Goal: Navigation & Orientation: Find specific page/section

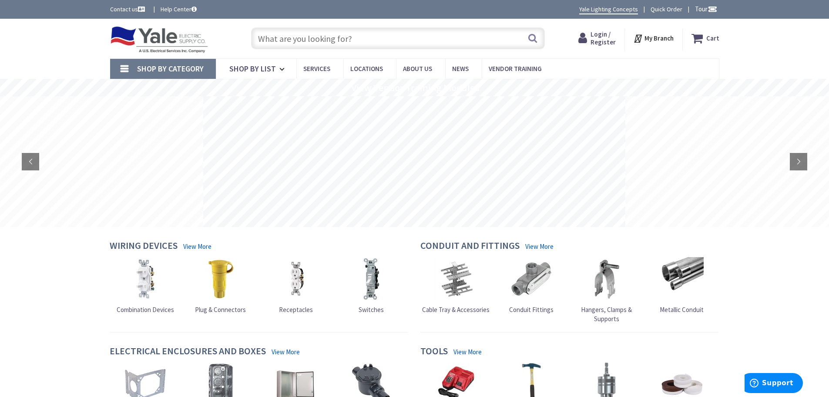
click at [668, 41] on strong "My Branch" at bounding box center [659, 38] width 29 height 8
click at [640, 110] on link "Change Branch" at bounding box center [628, 109] width 57 height 18
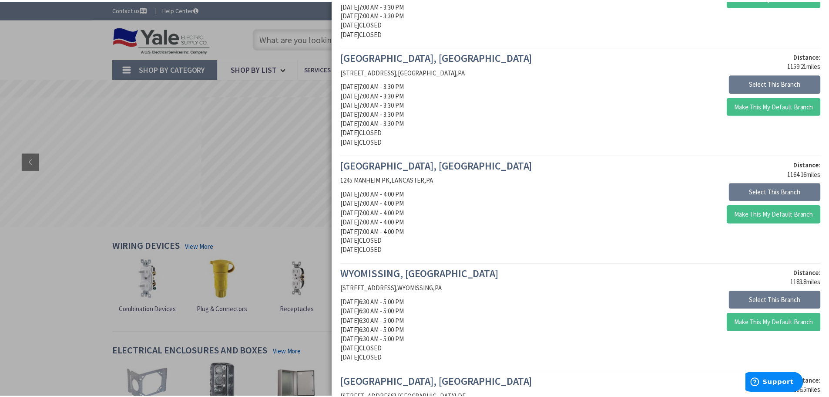
scroll to position [392, 0]
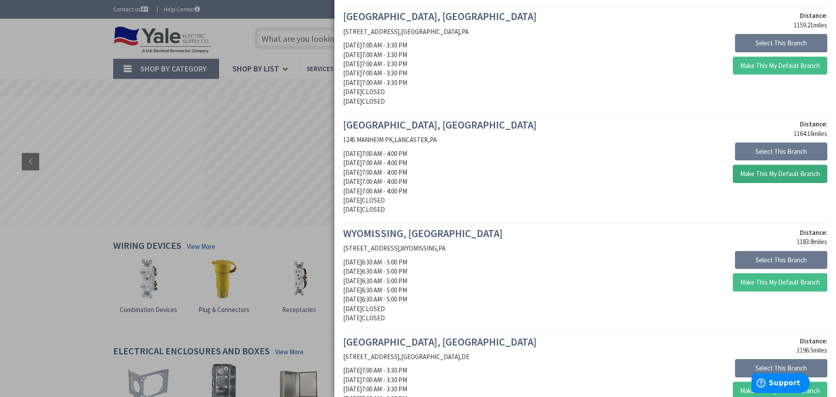
click at [759, 176] on button "Make This My Default Branch" at bounding box center [780, 174] width 94 height 18
